Goal: Check status: Check status

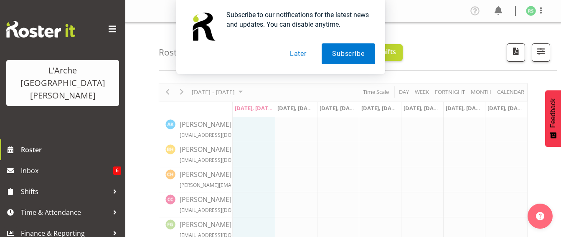
click at [303, 52] on button "Later" at bounding box center [298, 53] width 38 height 21
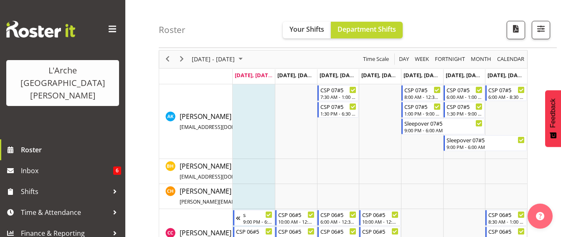
scroll to position [19, 0]
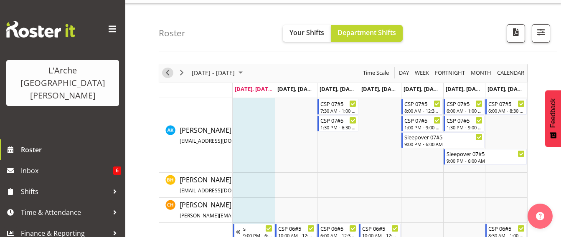
click at [167, 72] on span "Previous" at bounding box center [167, 73] width 10 height 10
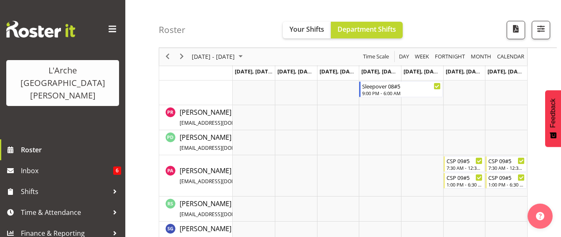
scroll to position [470, 0]
click at [540, 27] on span "button" at bounding box center [540, 28] width 11 height 11
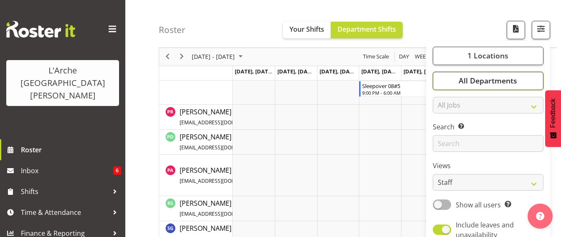
click at [510, 79] on span "All Departments" at bounding box center [487, 81] width 58 height 10
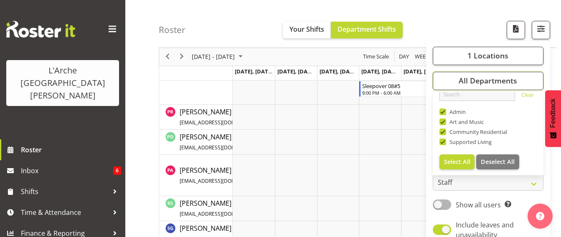
scroll to position [0, 0]
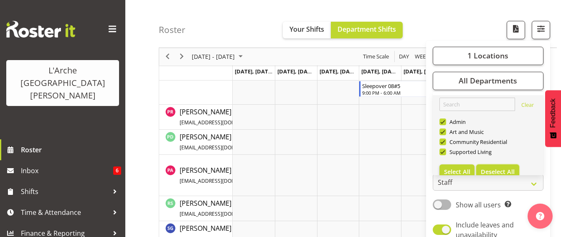
click at [494, 173] on span "Deselect All" at bounding box center [498, 172] width 34 height 8
checkbox input "false"
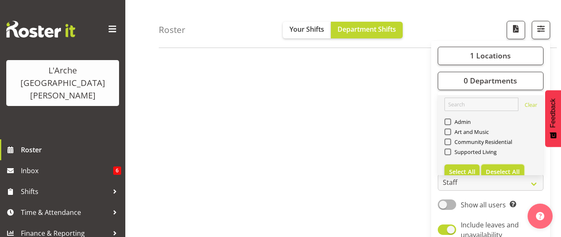
scroll to position [174, 0]
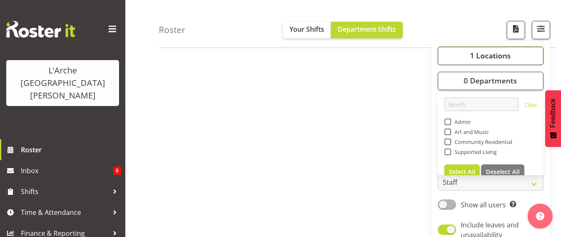
click at [498, 60] on span "1 Locations" at bounding box center [490, 56] width 41 height 10
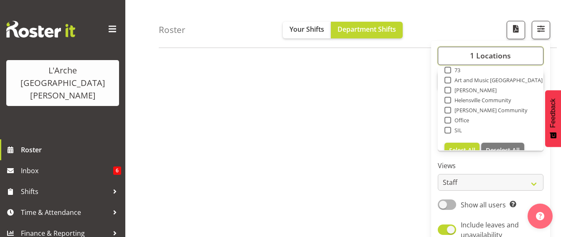
scroll to position [100, 0]
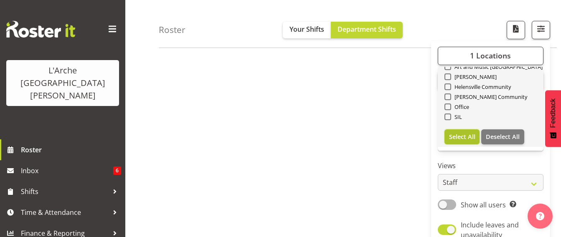
click at [456, 135] on span "Select All" at bounding box center [462, 137] width 26 height 8
checkbox input "true"
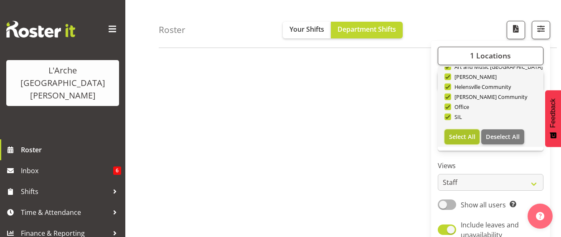
checkbox input "true"
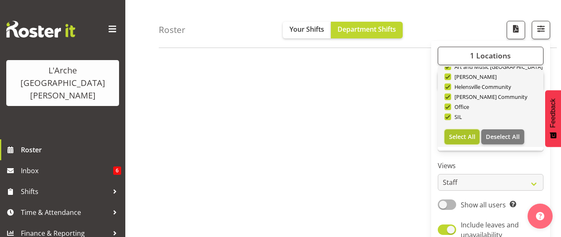
checkbox input "true"
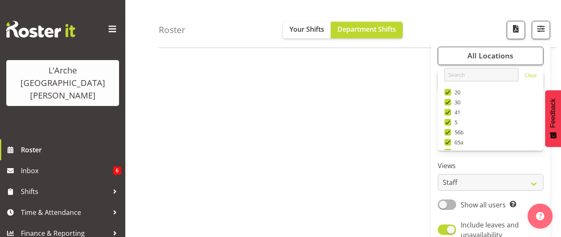
scroll to position [0, 0]
click at [514, 46] on div "All Locations Clear 20 30 41 5 56b 65a 73 Art and Music [GEOGRAPHIC_DATA] [PERS…" at bounding box center [490, 147] width 119 height 207
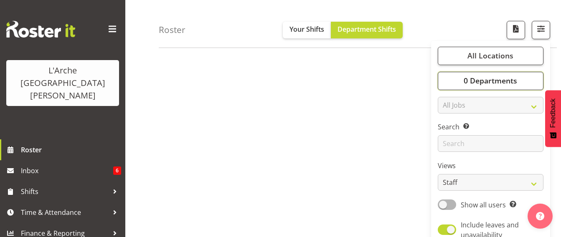
click at [490, 83] on span "0 Departments" at bounding box center [489, 81] width 53 height 10
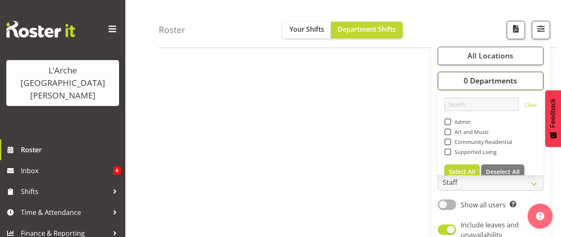
click at [508, 81] on span "0 Departments" at bounding box center [489, 81] width 53 height 10
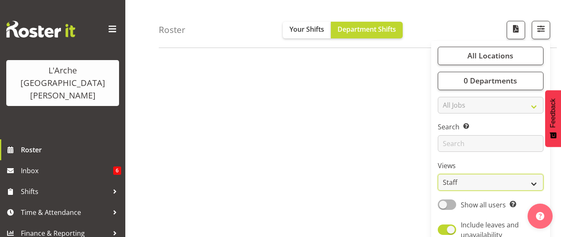
click at [510, 185] on select "Staff Role Shift - Horizontal Shift - Vertical Staff - Location" at bounding box center [491, 183] width 106 height 17
click at [410, 144] on div "[DATE] - [DATE] [DATE] Day Week Fortnight Month calendar Month Agenda Time Scal…" at bounding box center [360, 70] width 402 height 334
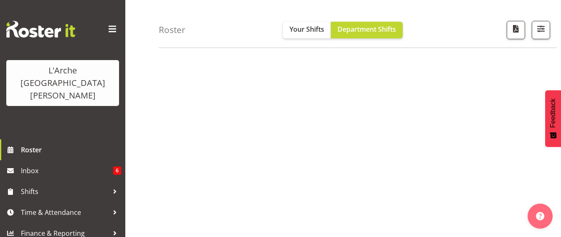
click at [486, 64] on div "[DATE] - [DATE] [DATE] Day Week Fortnight Month calendar Month Agenda Time Scal…" at bounding box center [360, 70] width 402 height 334
click at [544, 28] on span "button" at bounding box center [540, 28] width 11 height 11
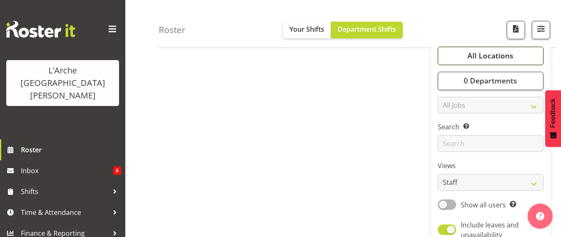
click at [518, 55] on button "All Locations" at bounding box center [491, 56] width 106 height 18
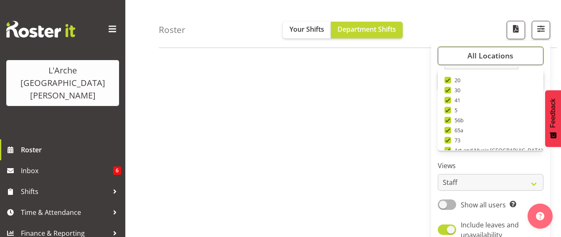
scroll to position [78, 0]
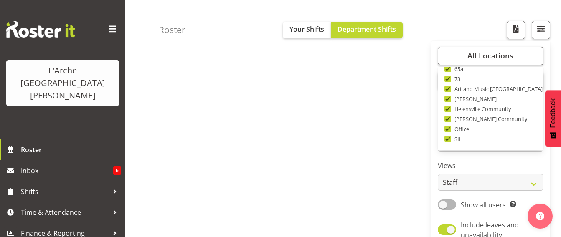
click at [555, 168] on div "[DATE] - [DATE] [DATE] Day Week Fortnight Month calendar Month Agenda Time Scal…" at bounding box center [360, 70] width 402 height 334
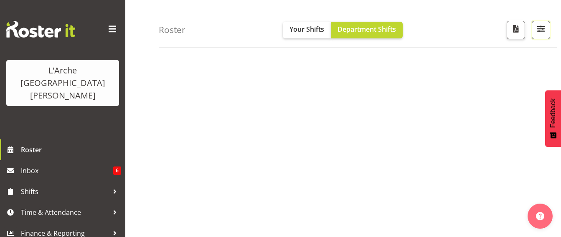
click at [539, 26] on span "button" at bounding box center [540, 28] width 11 height 11
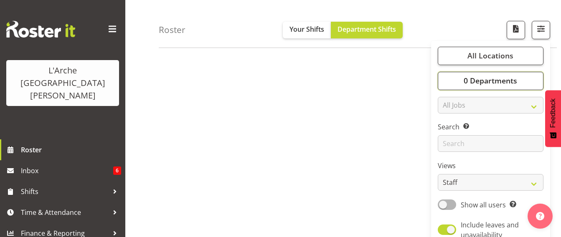
click at [523, 83] on button "0 Departments" at bounding box center [491, 81] width 106 height 18
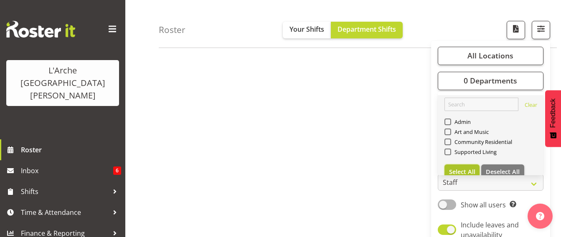
click at [469, 170] on span "Select All" at bounding box center [462, 172] width 26 height 8
checkbox input "true"
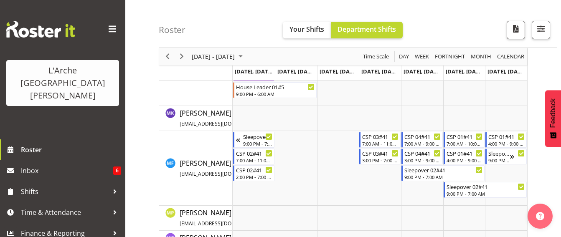
scroll to position [1330, 0]
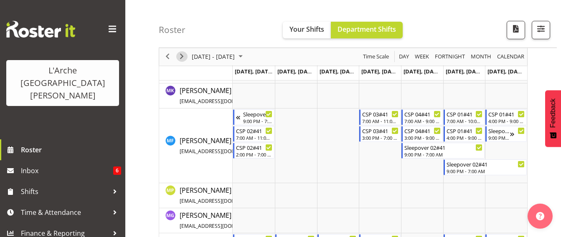
click at [182, 53] on span "Next" at bounding box center [182, 57] width 10 height 10
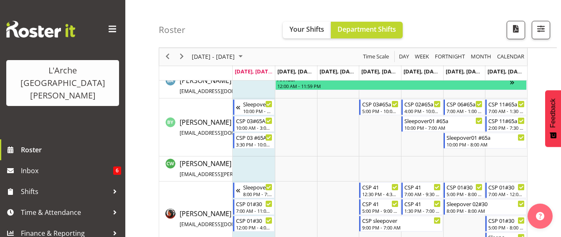
scroll to position [370, 0]
